Goal: Task Accomplishment & Management: Use online tool/utility

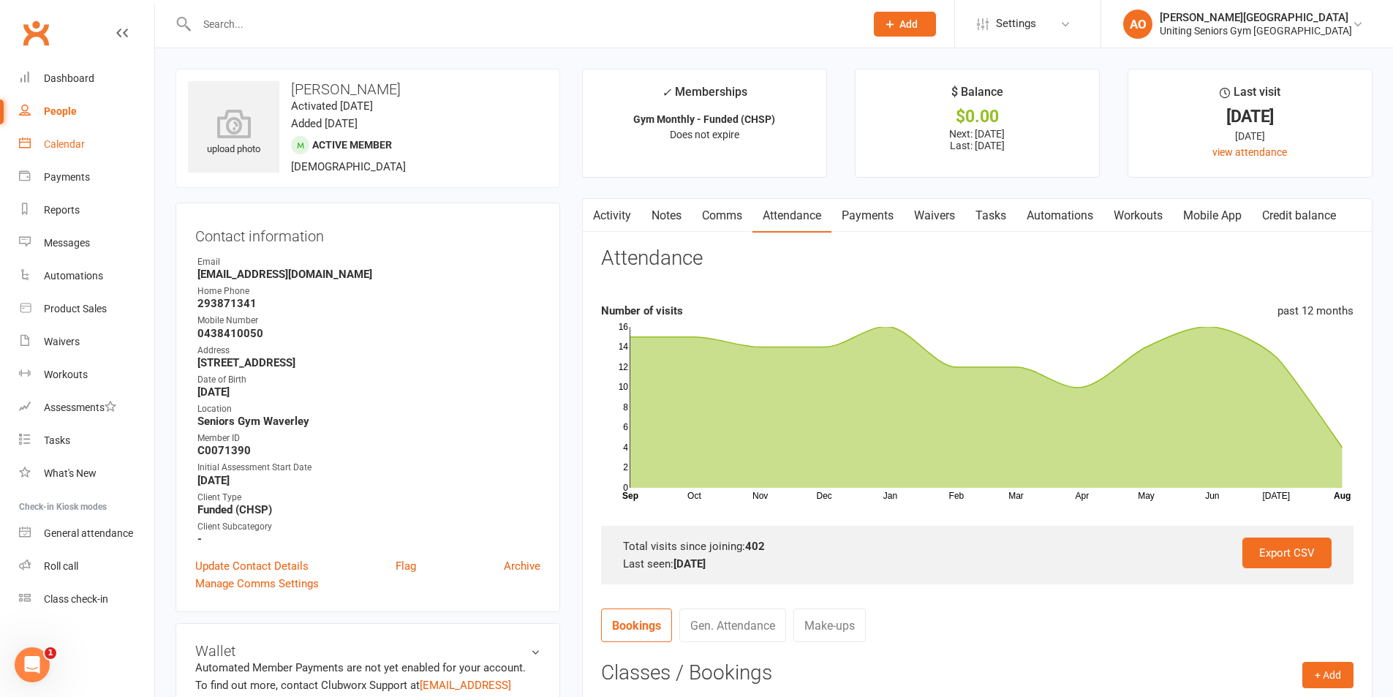
click at [79, 146] on div "Calendar" at bounding box center [64, 144] width 41 height 12
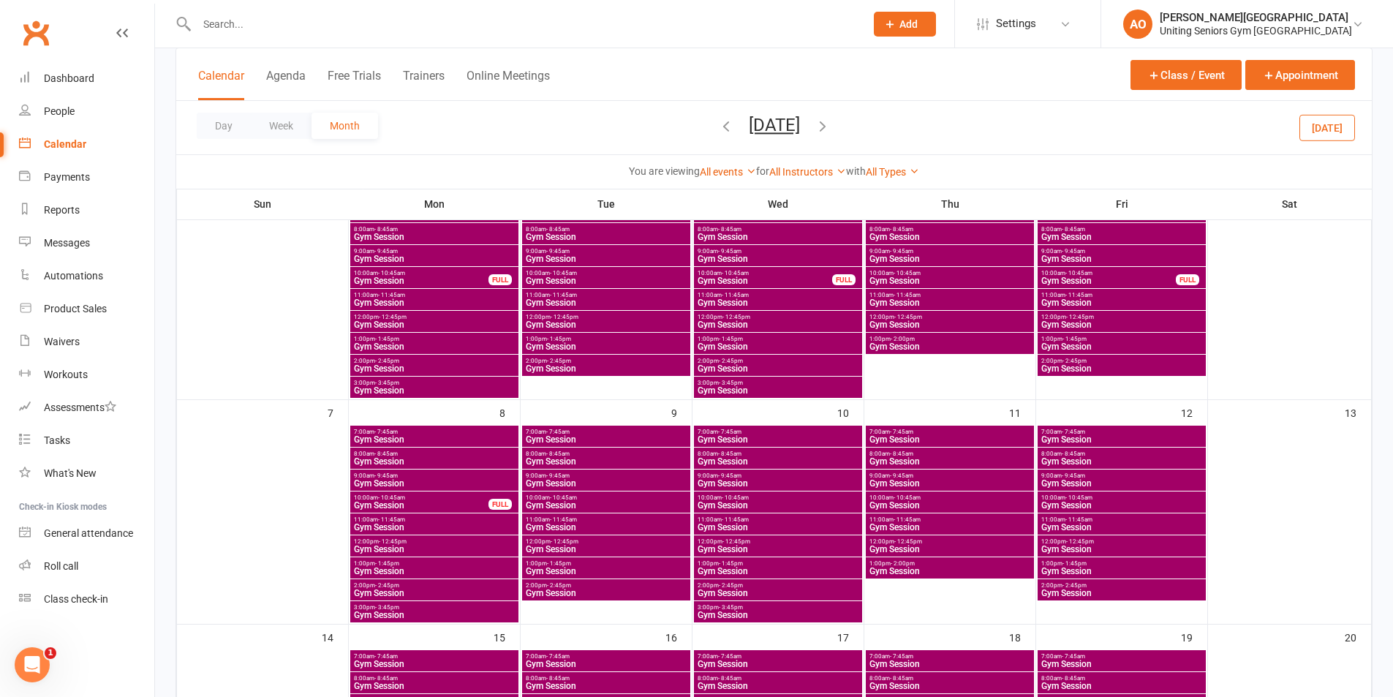
scroll to position [146, 0]
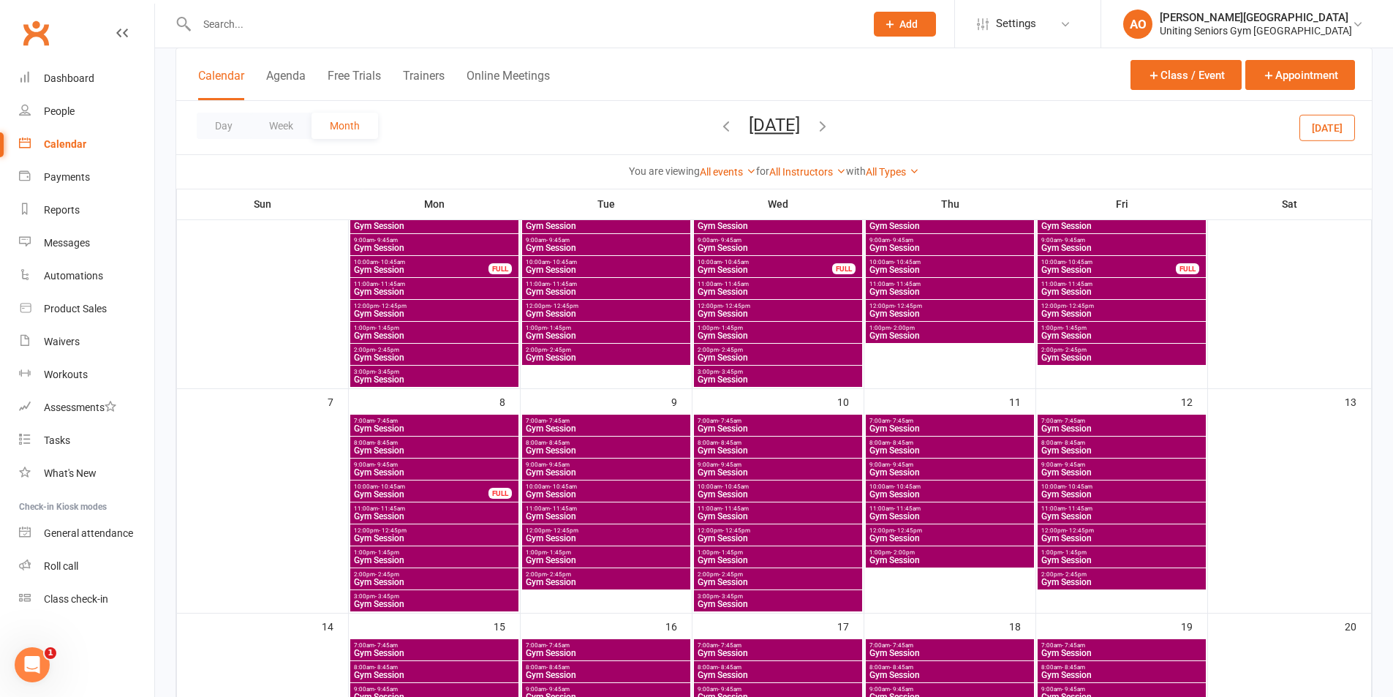
click at [400, 307] on span "- 12:45pm" at bounding box center [393, 306] width 28 height 7
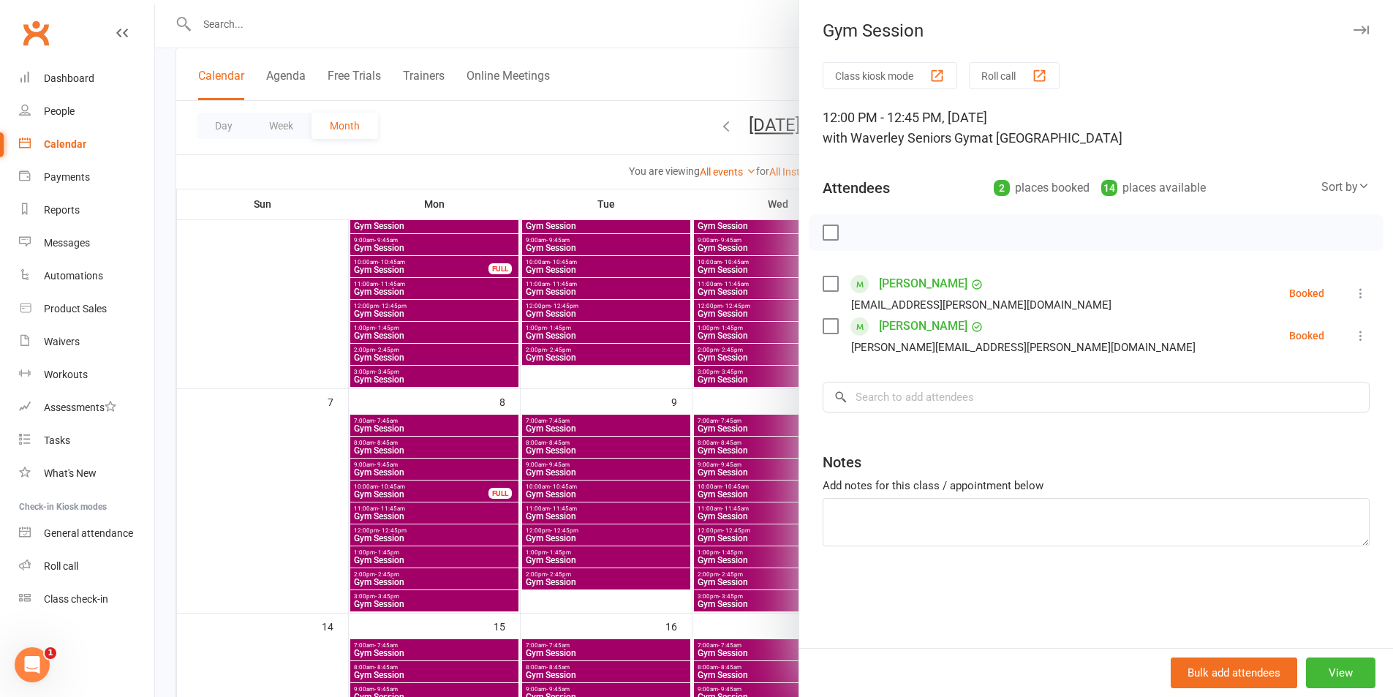
click at [1327, 189] on div "Sort by" at bounding box center [1345, 187] width 48 height 19
click at [1299, 126] on div "12:00 PM - 12:45 PM, [DATE] with Waverley Seniors Gym at [GEOGRAPHIC_DATA]" at bounding box center [1096, 127] width 547 height 41
click at [1354, 28] on icon "button" at bounding box center [1361, 30] width 15 height 9
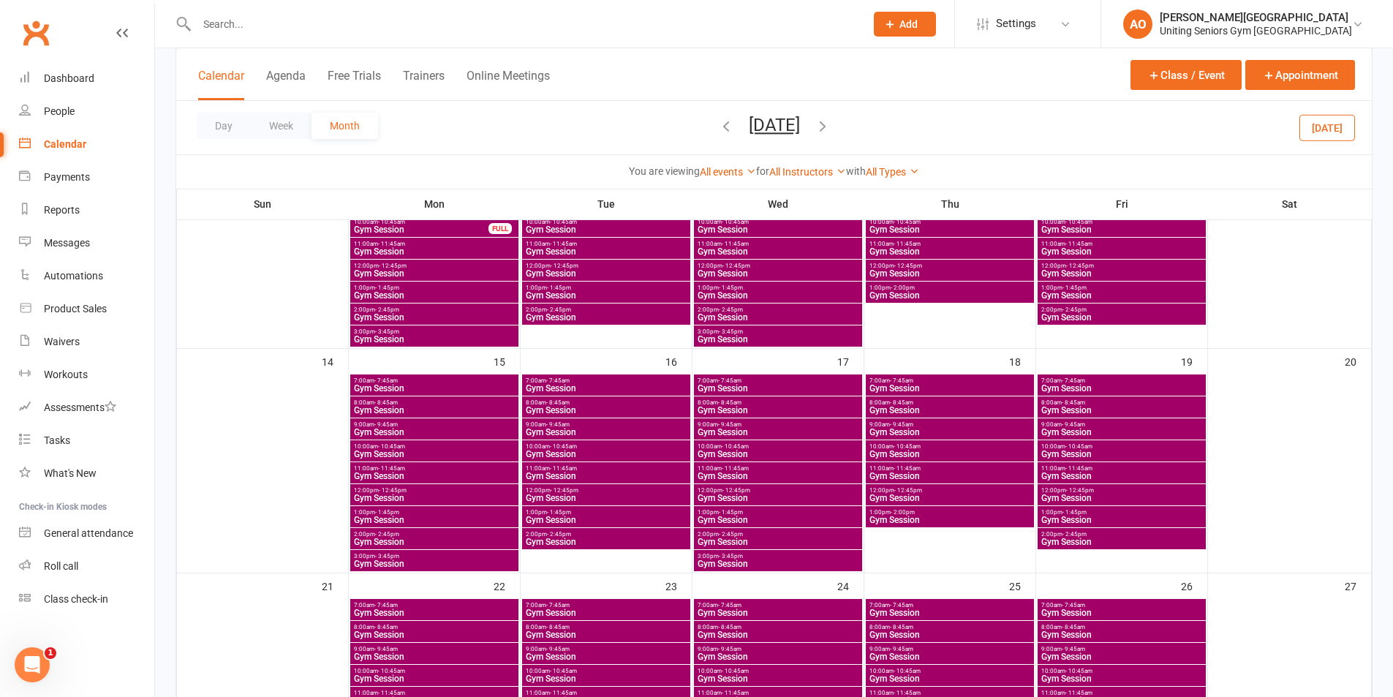
scroll to position [366, 0]
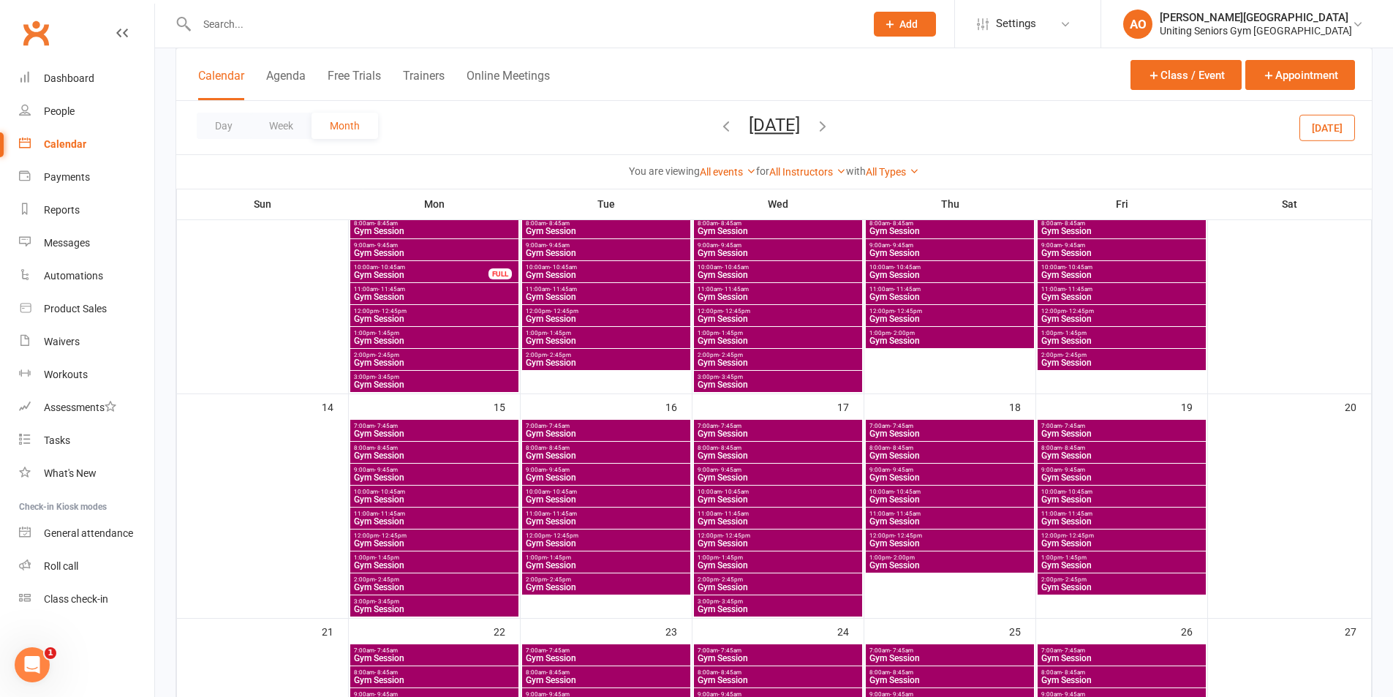
click at [718, 127] on icon "button" at bounding box center [726, 126] width 16 height 16
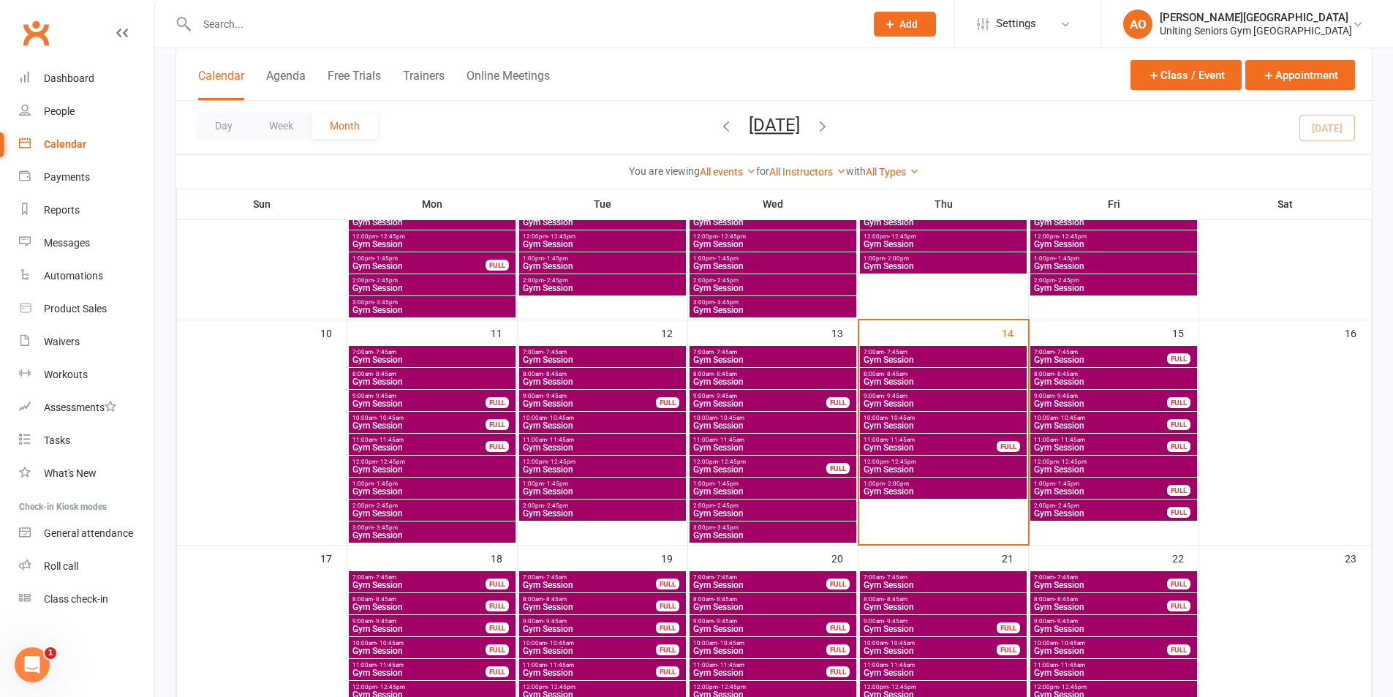
scroll to position [439, 0]
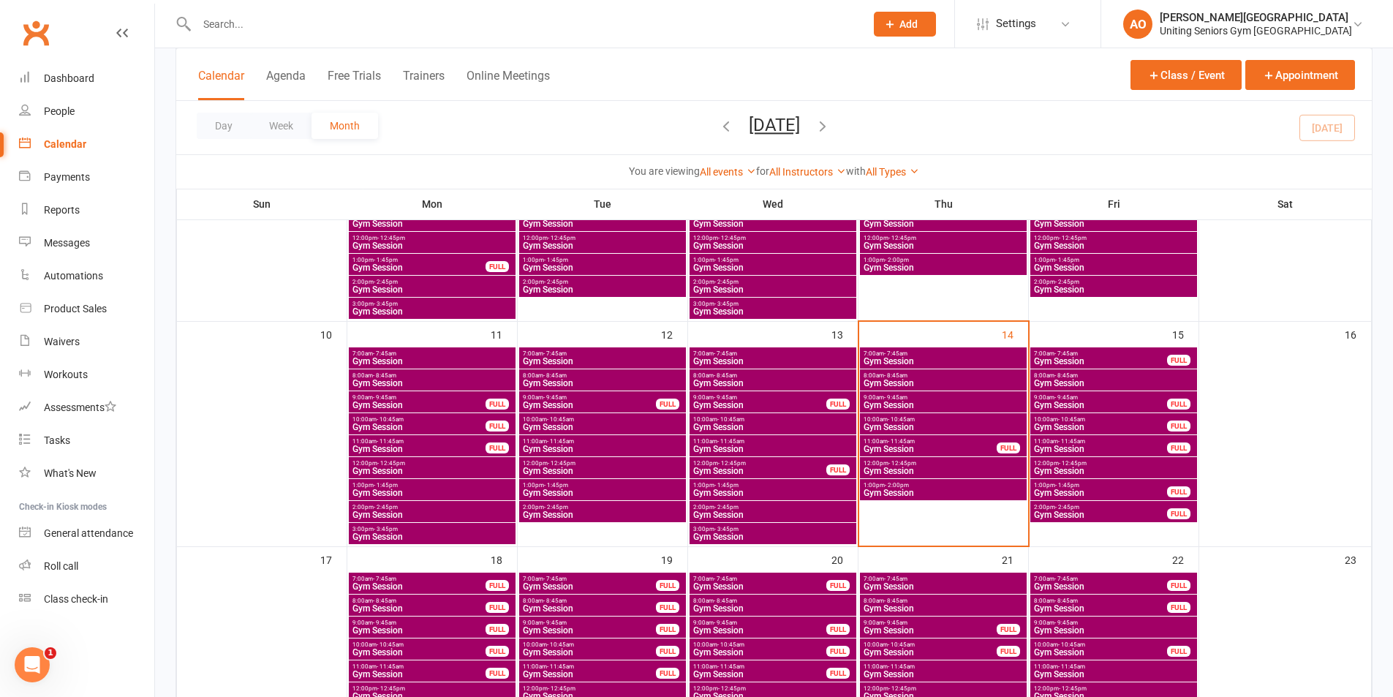
click at [901, 357] on span "Gym Session" at bounding box center [943, 361] width 161 height 9
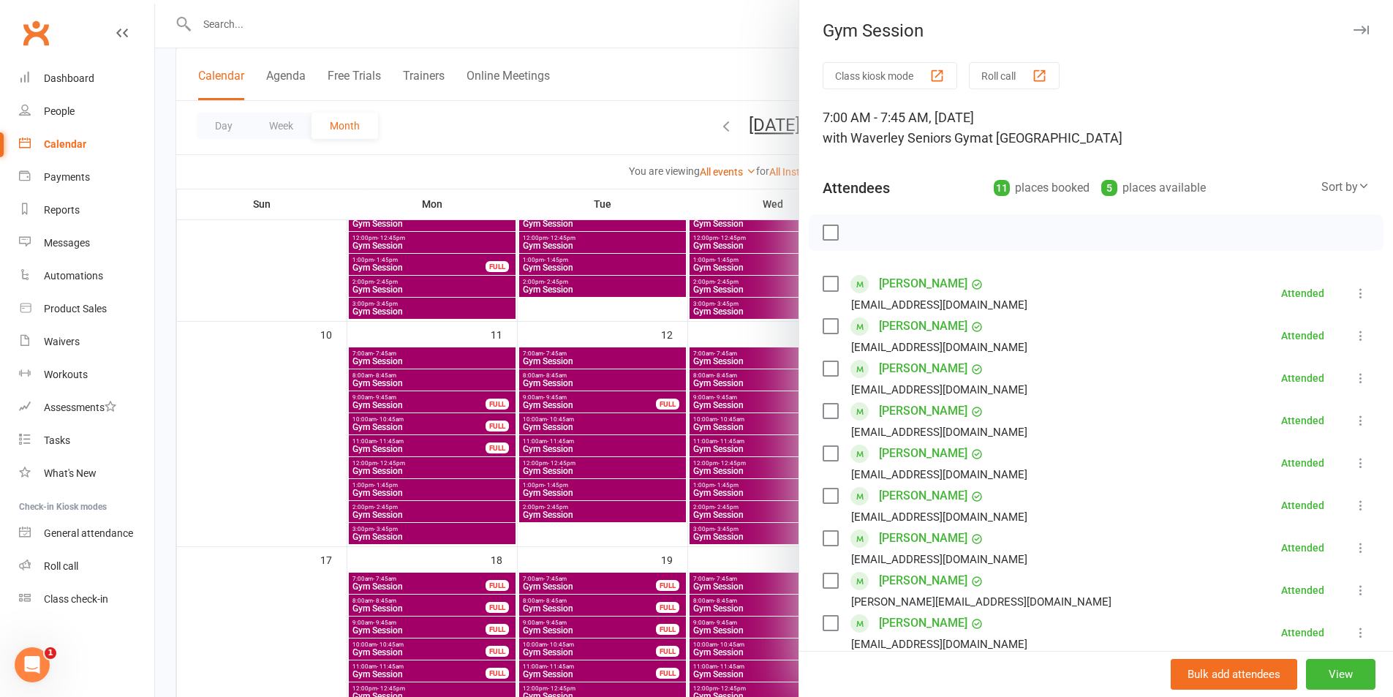
click at [872, 187] on div "Attendees" at bounding box center [856, 188] width 67 height 20
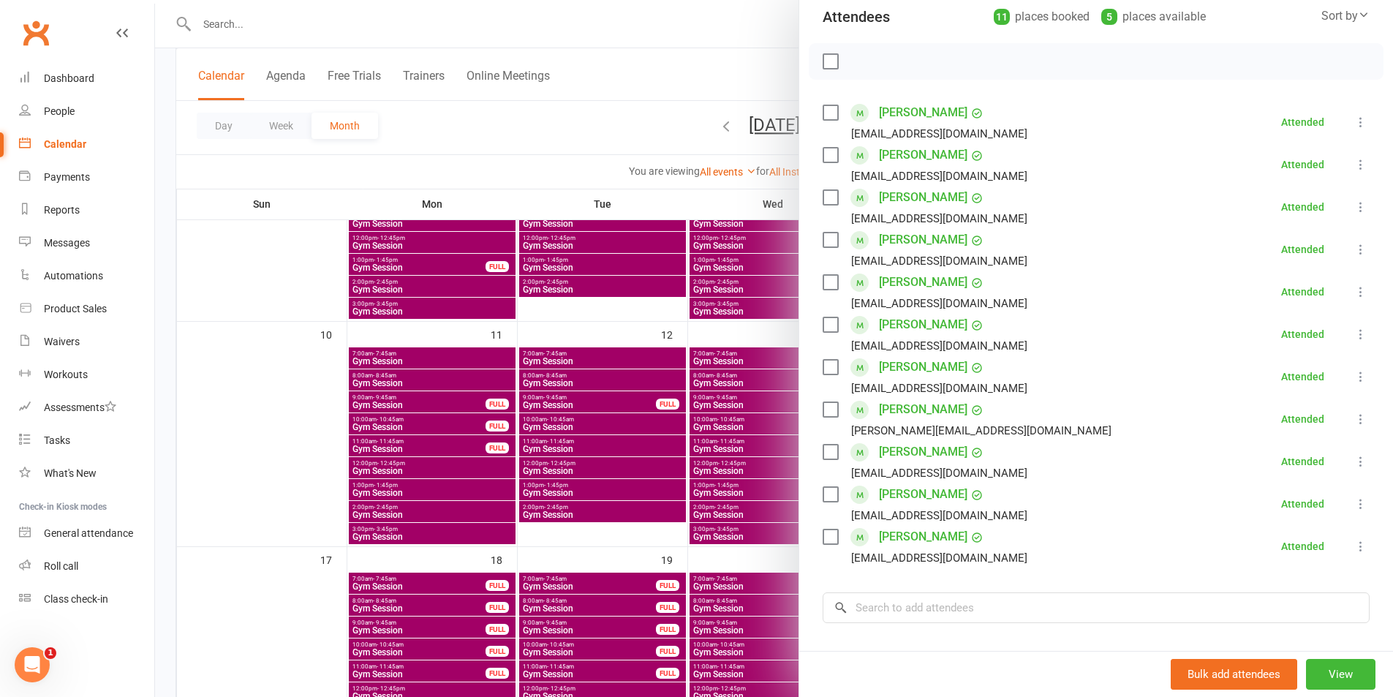
scroll to position [219, 0]
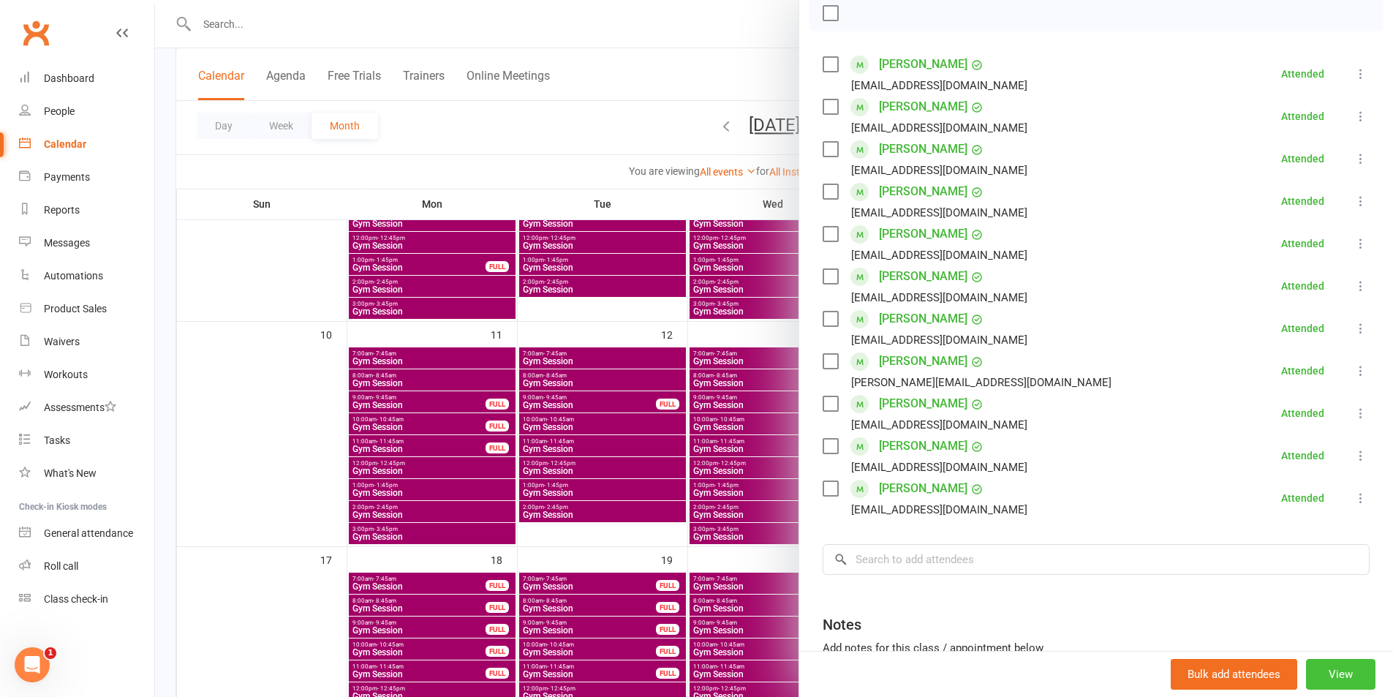
click at [1337, 675] on button "View" at bounding box center [1340, 674] width 69 height 31
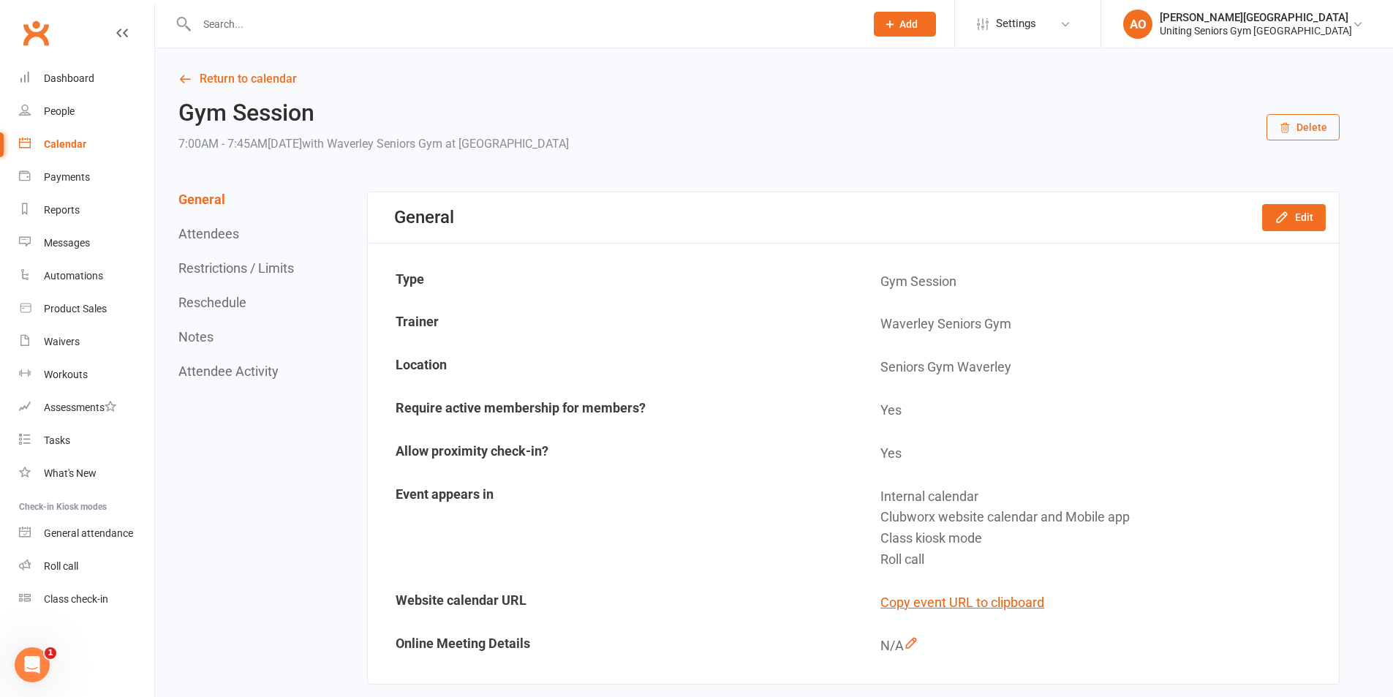
click at [213, 237] on button "Attendees" at bounding box center [208, 233] width 61 height 15
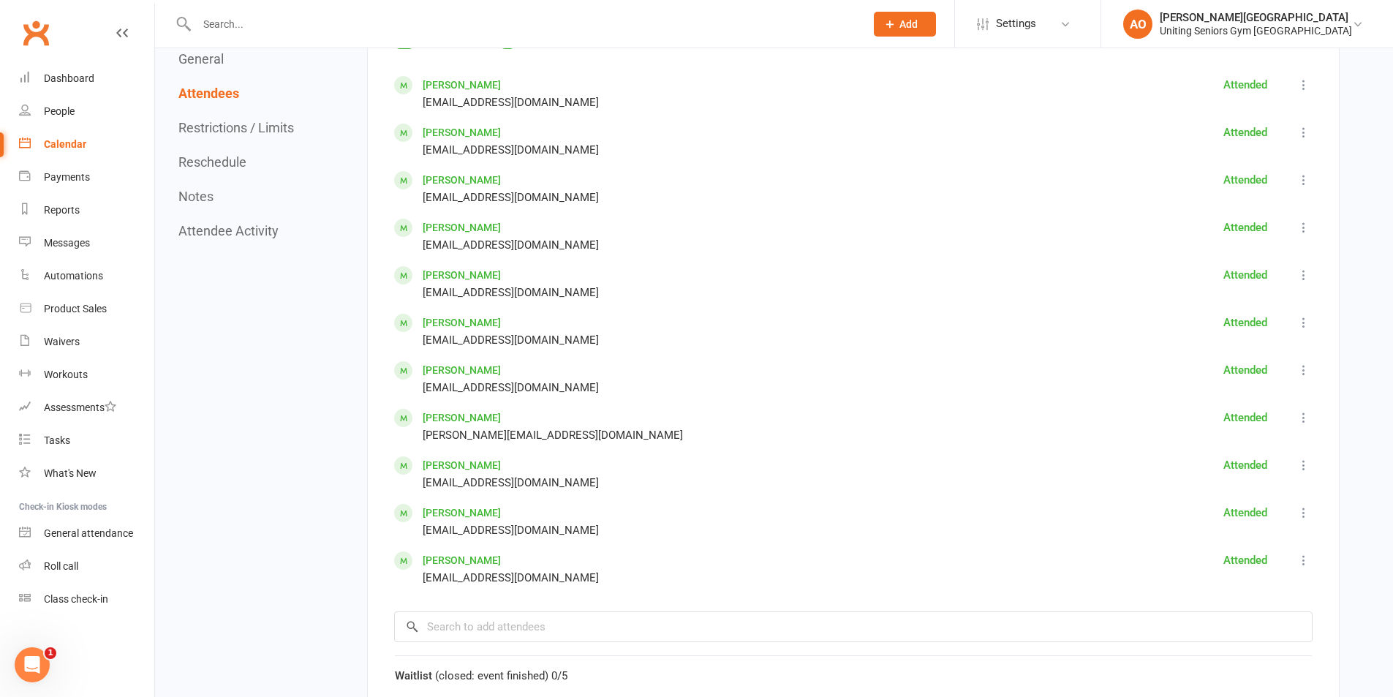
scroll to position [744, 0]
click at [78, 564] on div "Roll call" at bounding box center [61, 566] width 34 height 12
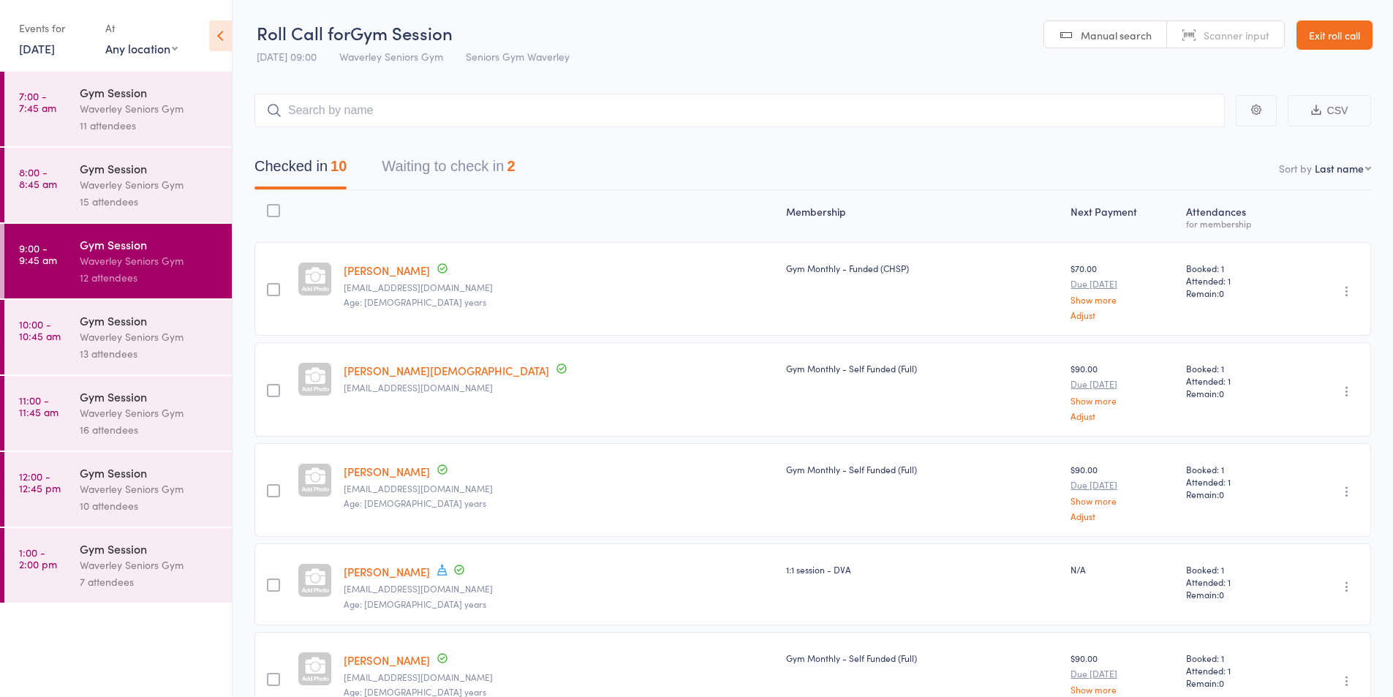
click at [1362, 176] on nav "Checked in 10 Waiting to check in 2" at bounding box center [813, 170] width 1152 height 39
click at [1362, 170] on select "First name Last name Birthday today? Behind on payments? Check in time Next pay…" at bounding box center [1343, 168] width 56 height 15
click at [1254, 108] on icon "button" at bounding box center [1256, 110] width 10 height 10
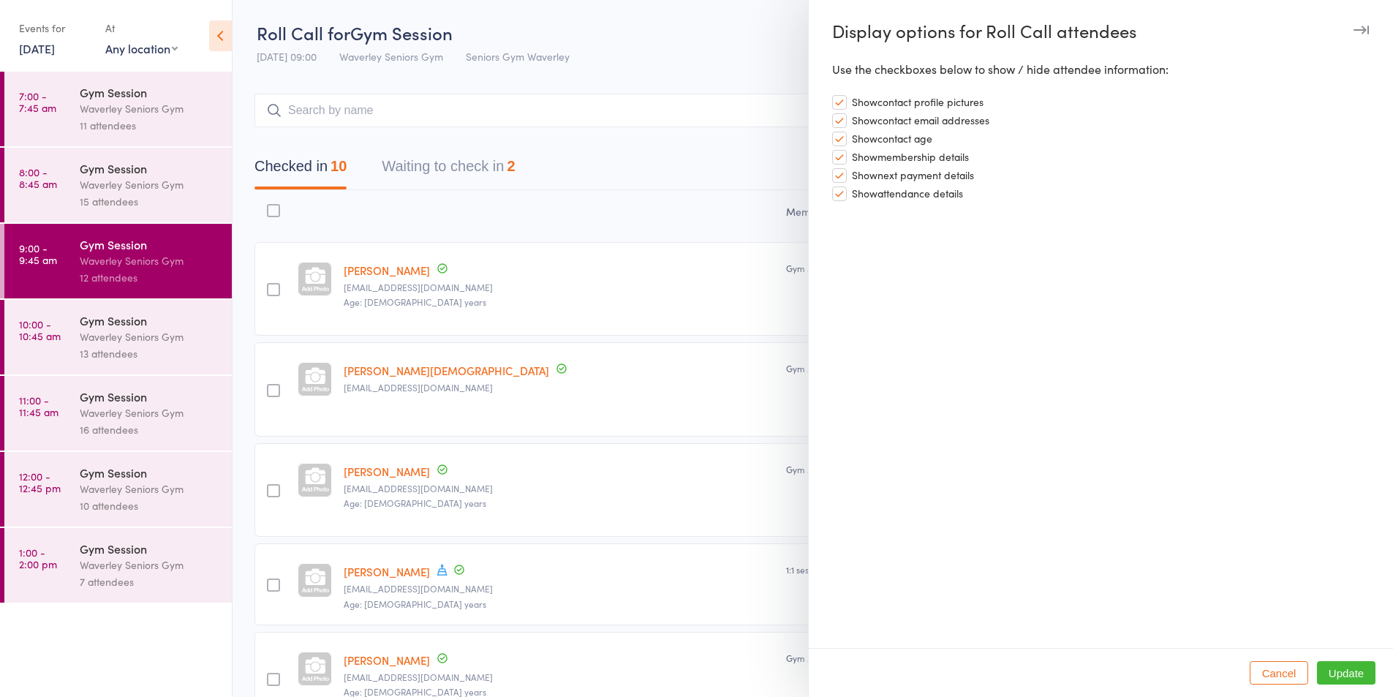
click at [1363, 23] on button "button" at bounding box center [1361, 30] width 18 height 18
